Goal: Task Accomplishment & Management: Use online tool/utility

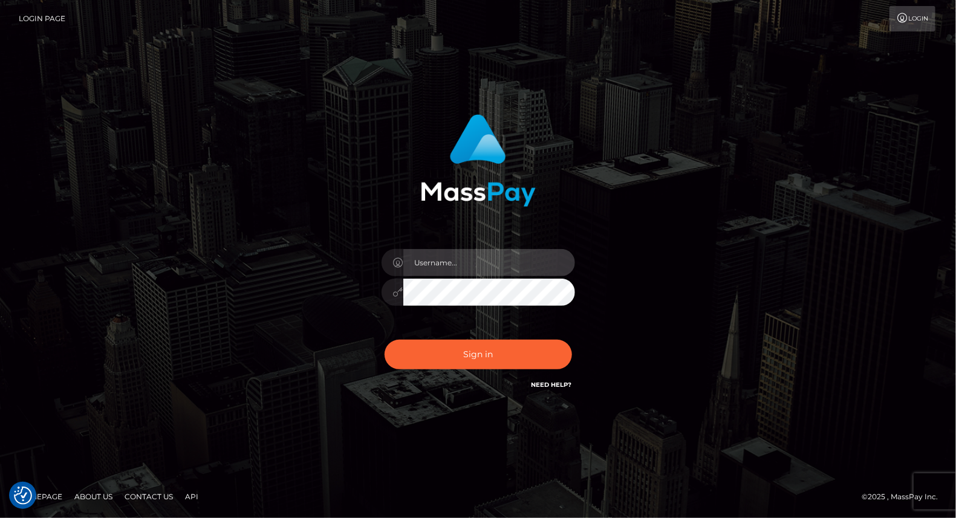
click at [470, 261] on input "text" at bounding box center [489, 262] width 172 height 27
type input "yjoshi"
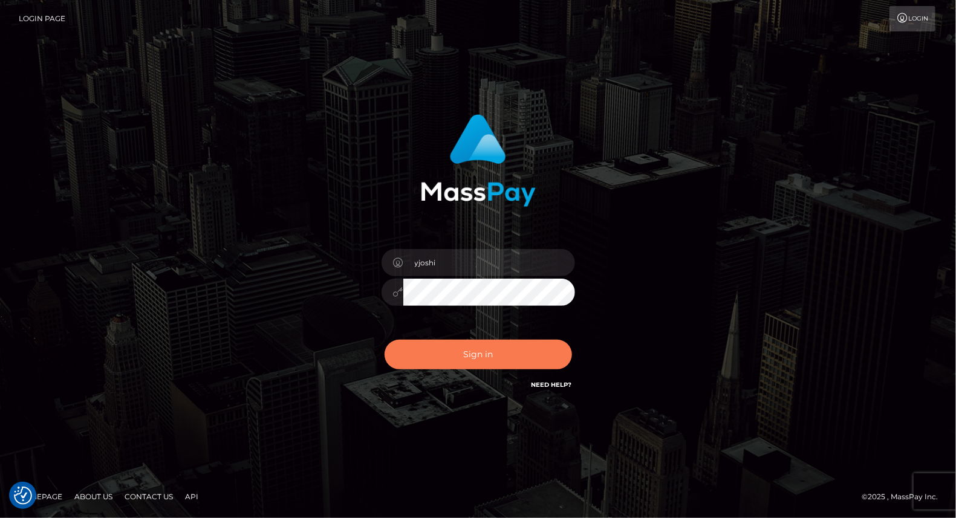
click at [484, 358] on button "Sign in" at bounding box center [477, 355] width 187 height 30
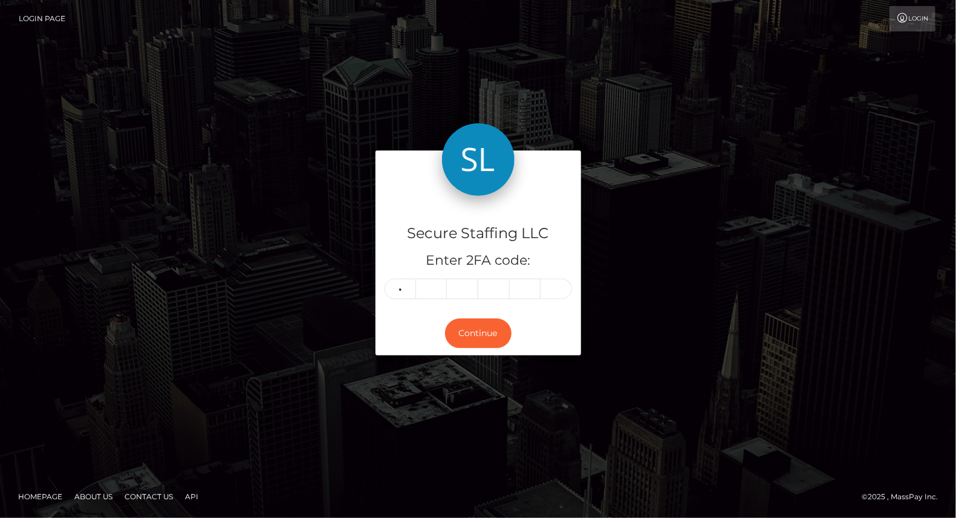
type input "8"
type input "7"
type input "4"
type input "6"
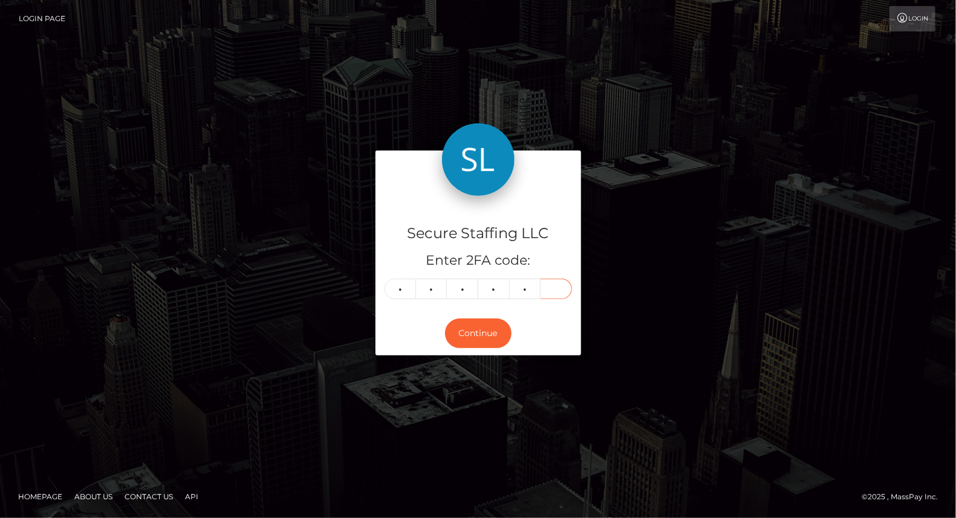
type input "7"
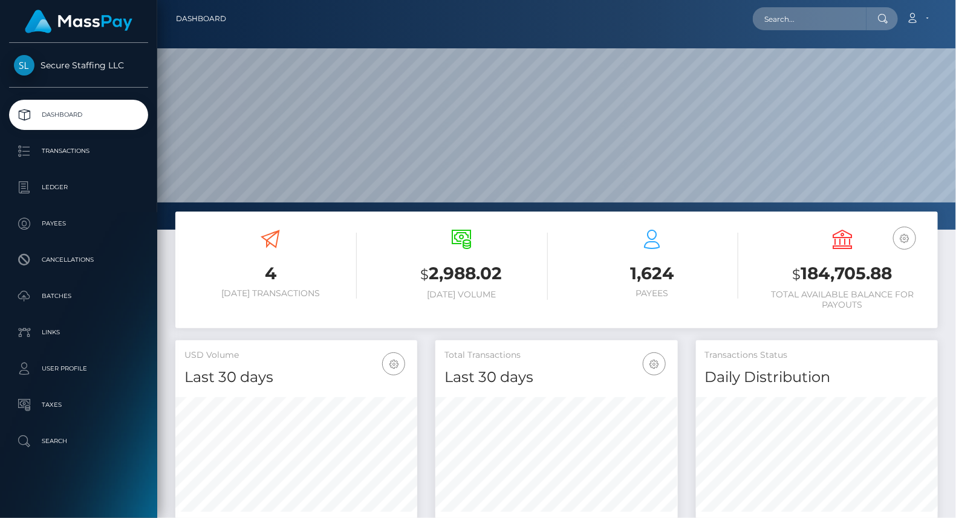
scroll to position [214, 242]
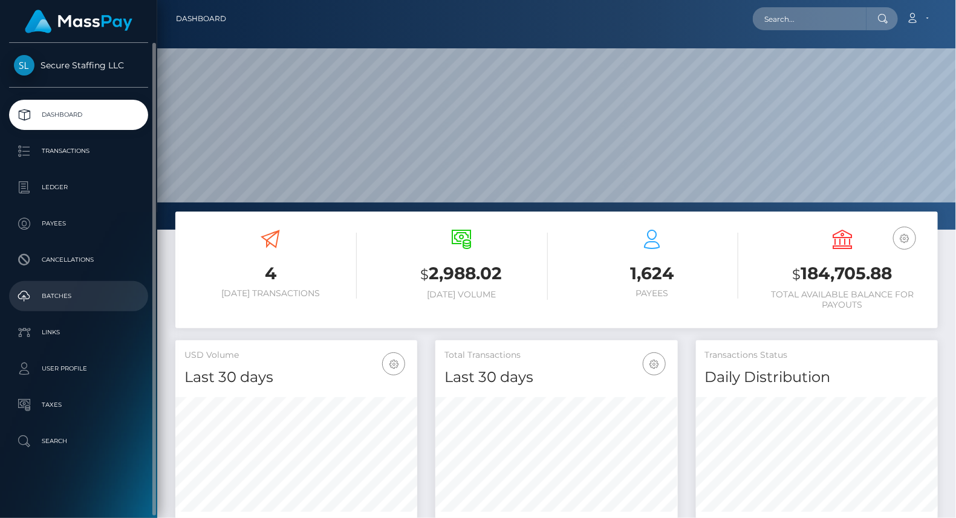
click at [70, 296] on p "Batches" at bounding box center [78, 296] width 129 height 18
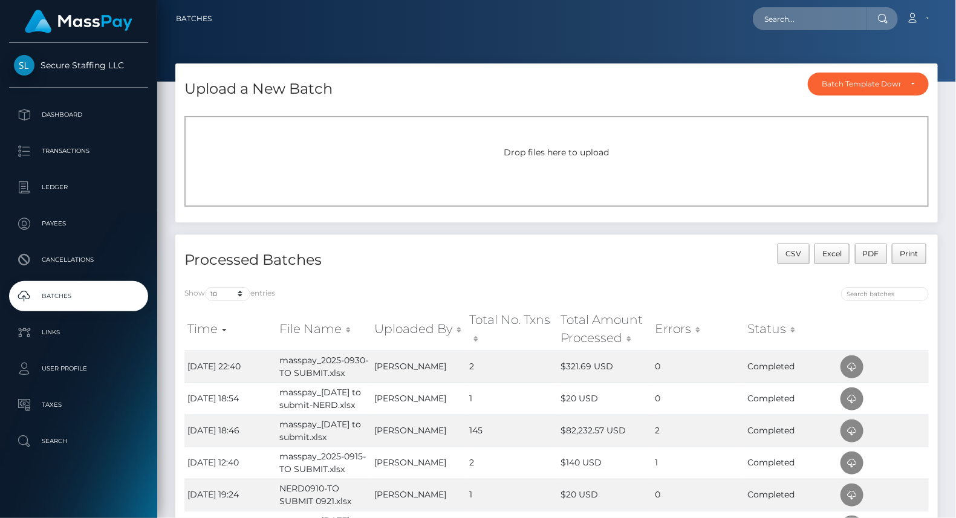
click at [527, 152] on span "Drop files here to upload" at bounding box center [556, 152] width 105 height 11
click at [853, 366] on icon at bounding box center [852, 367] width 15 height 15
